Goal: Task Accomplishment & Management: Manage account settings

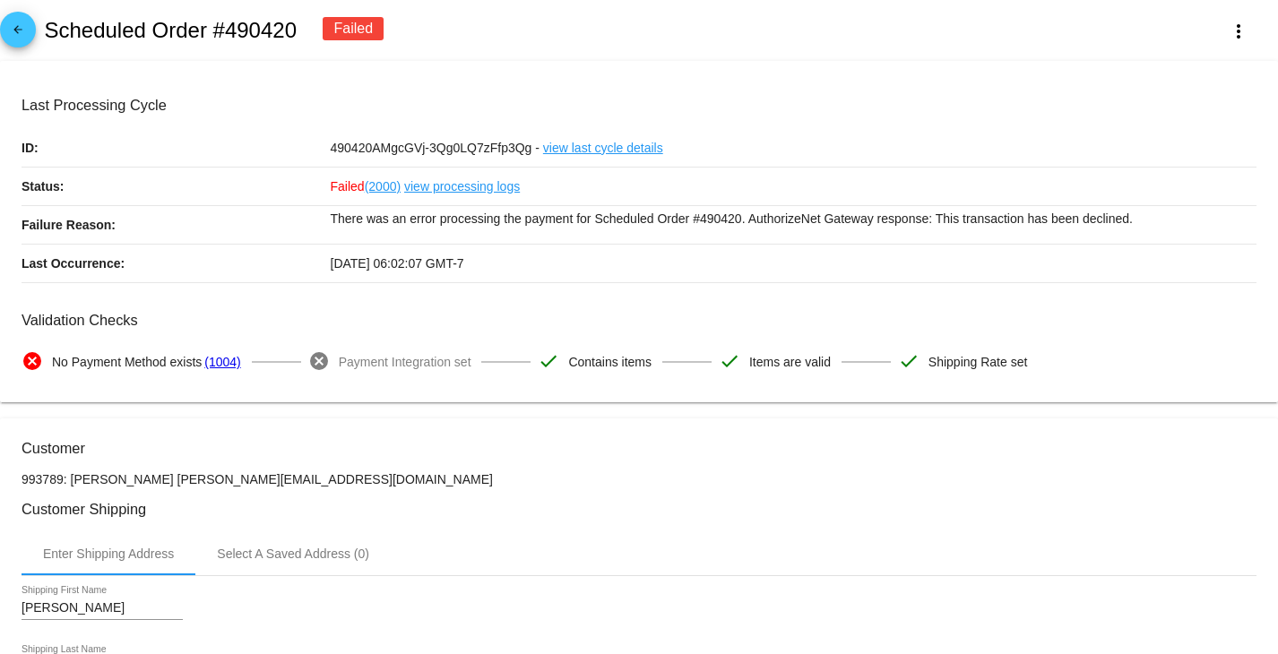
click at [19, 23] on mat-icon "arrow_back" at bounding box center [18, 34] width 22 height 22
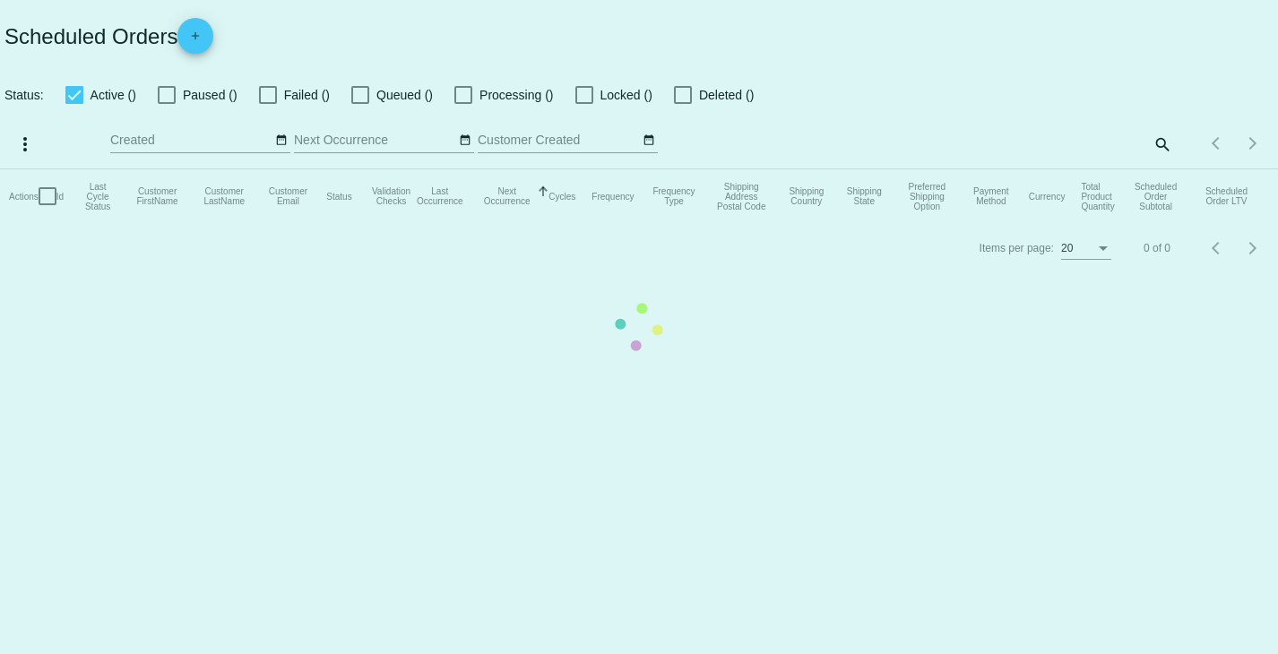
checkbox input "false"
checkbox input "true"
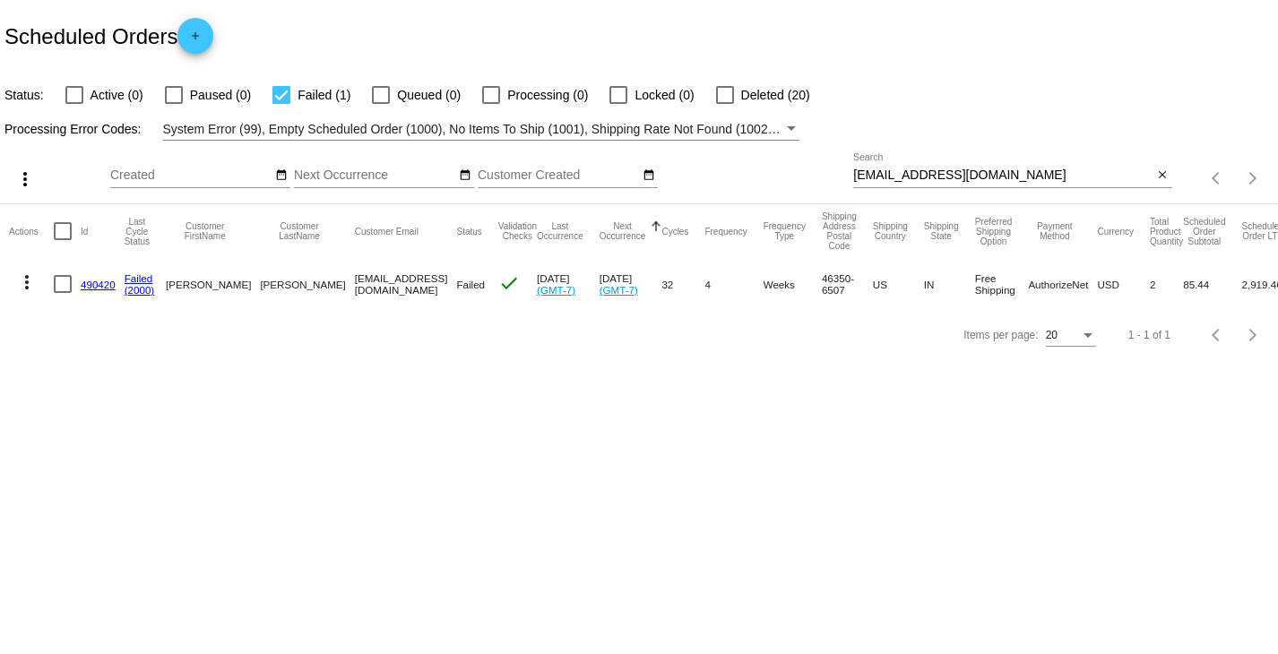
click at [919, 176] on input "[EMAIL_ADDRESS][DOMAIN_NAME]" at bounding box center [1002, 175] width 299 height 14
paste input "[EMAIL_ADDRESS][DOMAIN_NAME]"
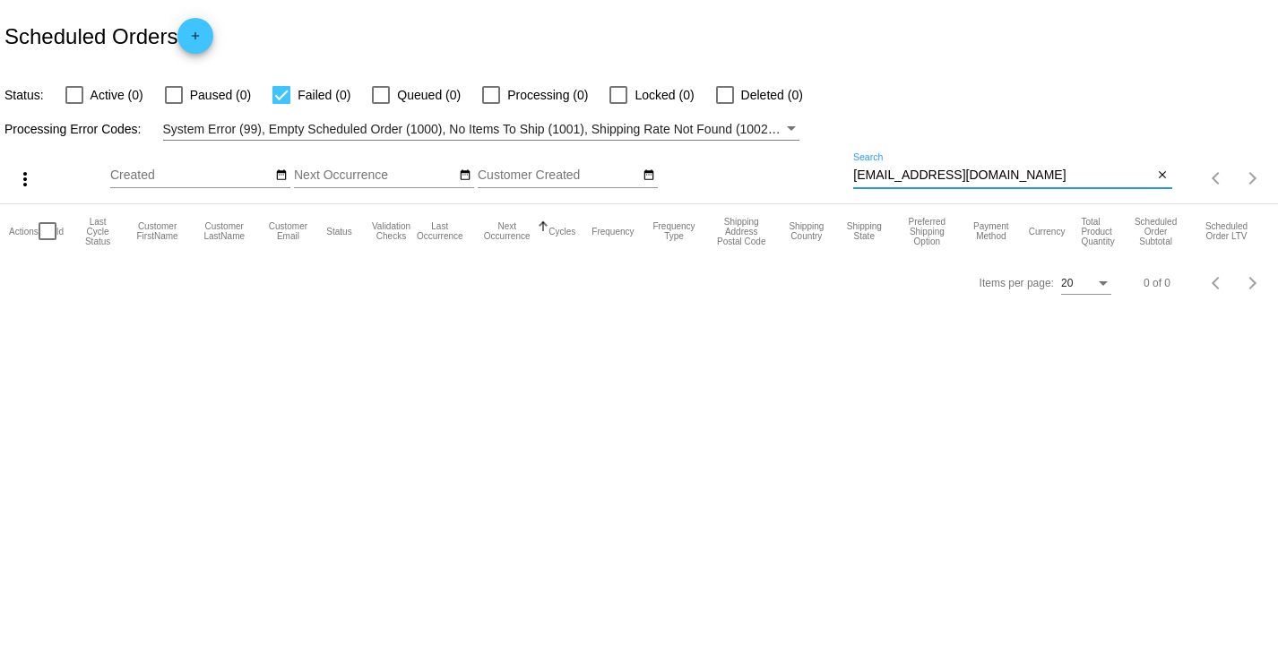
type input "[EMAIL_ADDRESS][DOMAIN_NAME]"
